Goal: Information Seeking & Learning: Learn about a topic

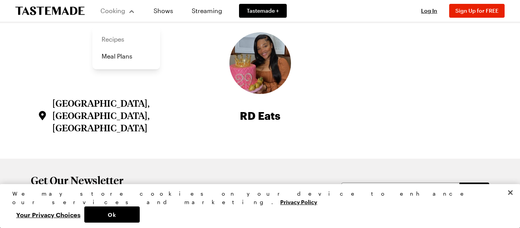
click at [112, 37] on link "Recipes" at bounding box center [126, 39] width 59 height 17
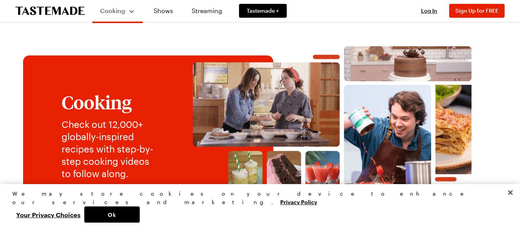
click at [510, 201] on button "Close" at bounding box center [510, 192] width 17 height 17
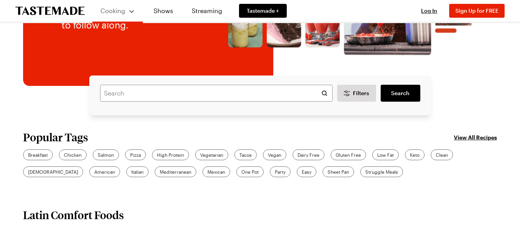
scroll to position [152, 0]
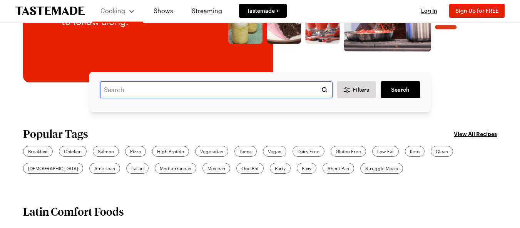
click at [159, 92] on input "text" at bounding box center [216, 89] width 233 height 17
type input "red velvet"
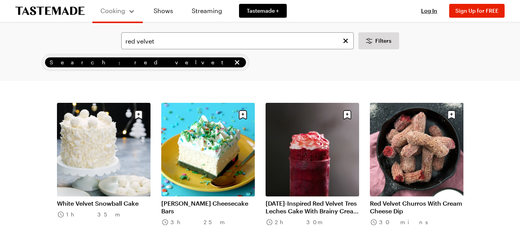
scroll to position [676, 0]
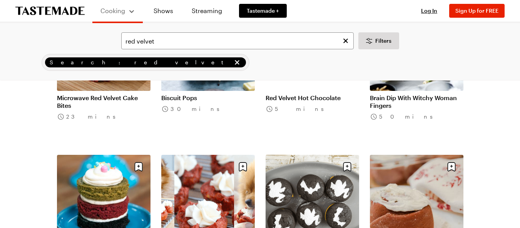
scroll to position [1369, 0]
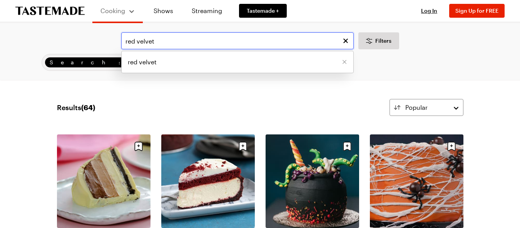
click at [171, 43] on input "red velvet" at bounding box center [237, 40] width 233 height 17
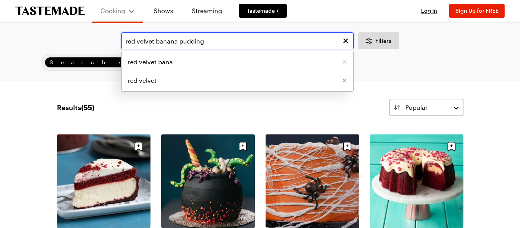
type input "red velvet banana pudding"
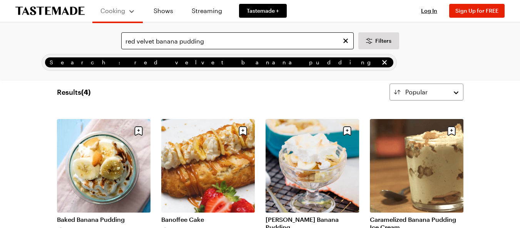
scroll to position [62, 0]
